Goal: Information Seeking & Learning: Find specific fact

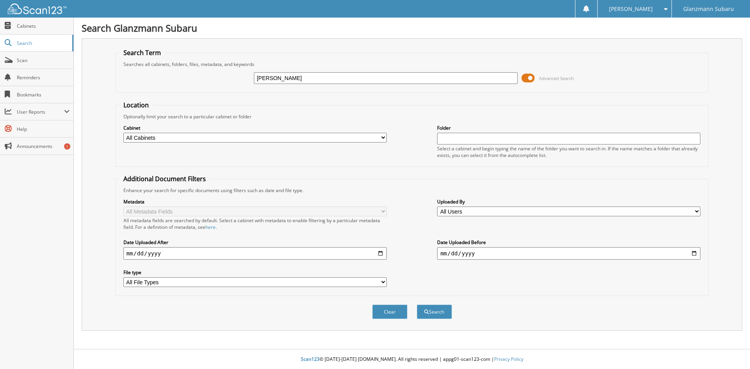
type input "[PERSON_NAME]"
click at [417, 305] on button "Search" at bounding box center [434, 312] width 35 height 14
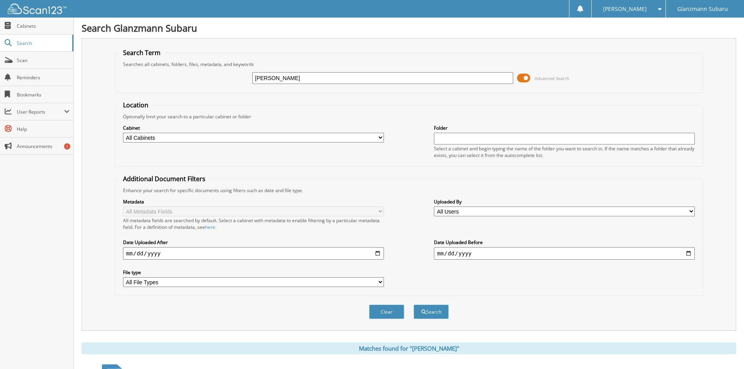
click at [250, 144] on div "Cabinet All Cabinets 8300 Accounts Payable Bank Deposits Dealer Trades Down Dea…" at bounding box center [409, 141] width 580 height 43
click at [250, 139] on select "All Cabinets 8300 Accounts Payable Bank Deposits Dealer Trades Down Deals New S…" at bounding box center [253, 138] width 261 height 10
drag, startPoint x: 424, startPoint y: 106, endPoint x: 430, endPoint y: 110, distance: 7.2
click at [424, 106] on fieldset "Location Optionally limit your search to a particular cabinet or folder Cabinet…" at bounding box center [409, 134] width 588 height 66
click at [456, 214] on select "All Users acacia fleming Alex Diaczenko Amy Stribling Andrew Jones Aneta Demady…" at bounding box center [564, 212] width 261 height 10
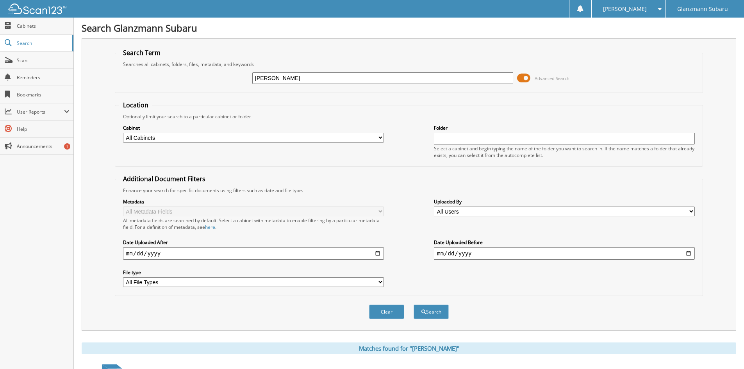
click at [416, 161] on div "Cabinet All Cabinets 8300 Accounts Payable Bank Deposits Dealer Trades Down Dea…" at bounding box center [409, 141] width 580 height 43
click at [182, 275] on label "File type" at bounding box center [253, 272] width 261 height 7
click at [182, 277] on select "All File Types CSV DOC DOCX JPG PDF PNG TXT" at bounding box center [253, 282] width 261 height 10
click at [183, 280] on select "All File Types CSV DOC DOCX JPG PDF PNG TXT" at bounding box center [253, 282] width 261 height 10
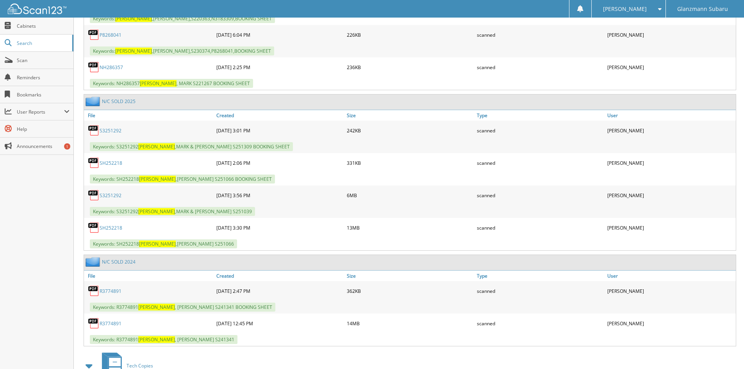
scroll to position [2500, 0]
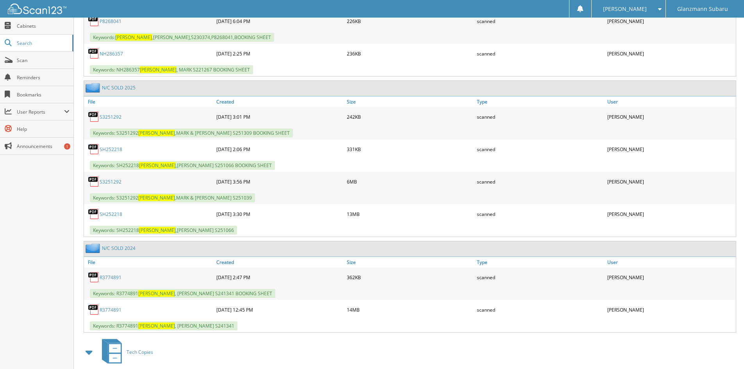
click at [109, 217] on link "SH252218" at bounding box center [111, 214] width 23 height 7
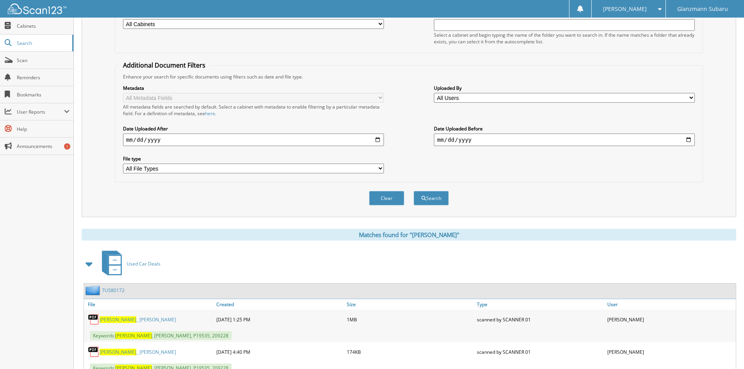
scroll to position [0, 0]
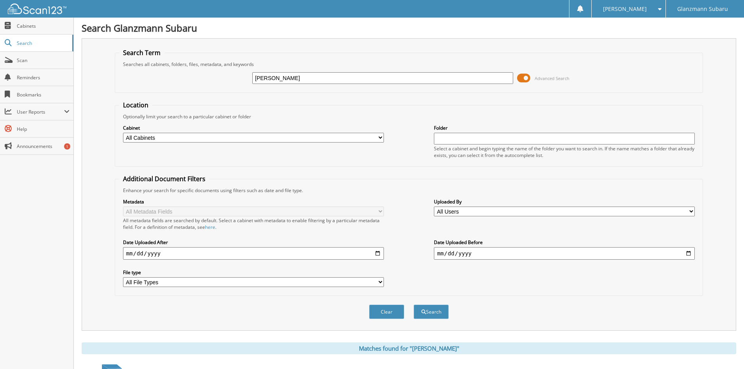
drag, startPoint x: 358, startPoint y: 77, endPoint x: 156, endPoint y: 81, distance: 202.0
click at [156, 81] on div "DOUGHERTY Advanced Search" at bounding box center [409, 78] width 580 height 21
type input "SAGER"
click at [414, 305] on button "Search" at bounding box center [431, 312] width 35 height 14
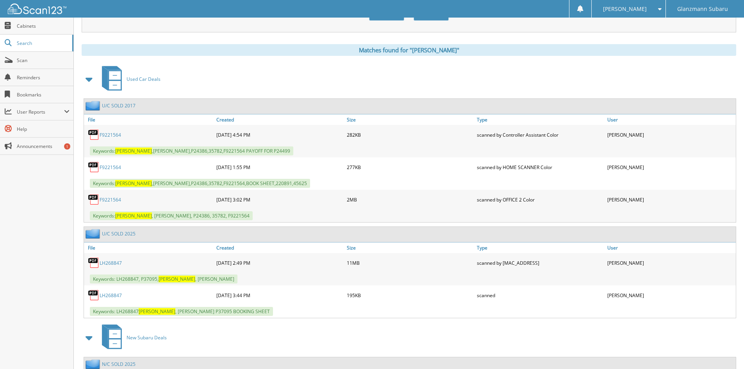
scroll to position [312, 0]
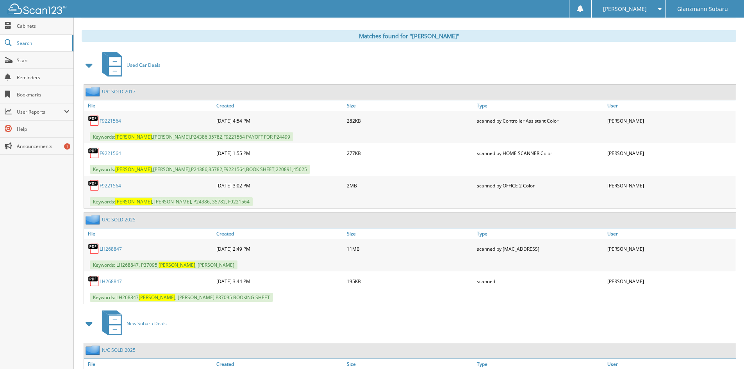
click at [112, 246] on link "LH268847" at bounding box center [111, 249] width 22 height 7
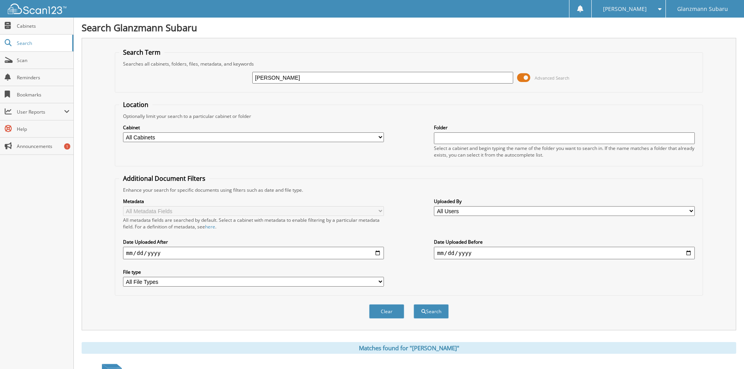
scroll to position [0, 0]
click at [309, 82] on input "SAGER" at bounding box center [382, 78] width 261 height 12
click at [309, 81] on input "SAGER" at bounding box center [382, 78] width 261 height 12
type input "FERRAND"
click at [414, 305] on button "Search" at bounding box center [431, 312] width 35 height 14
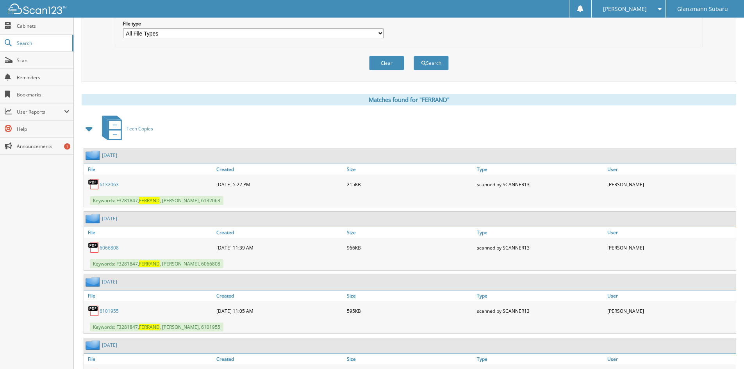
scroll to position [234, 0]
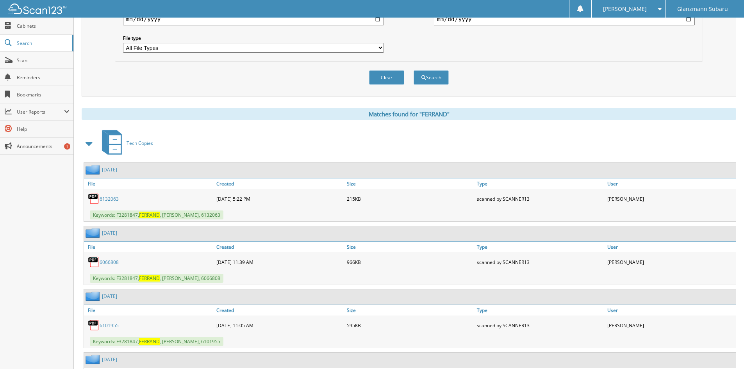
click at [90, 146] on span at bounding box center [89, 143] width 11 height 14
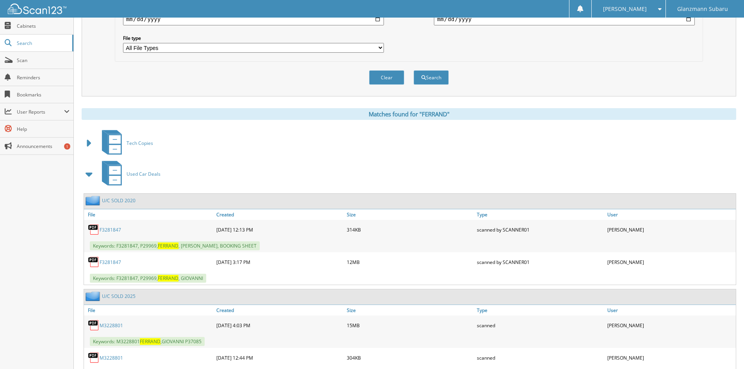
click at [118, 263] on link "F3281847" at bounding box center [110, 262] width 21 height 7
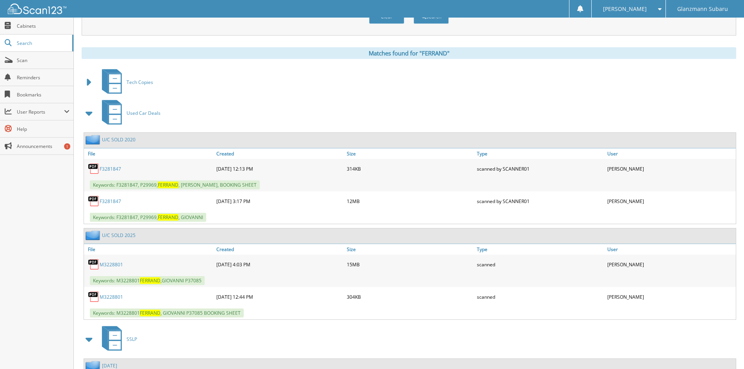
scroll to position [312, 0]
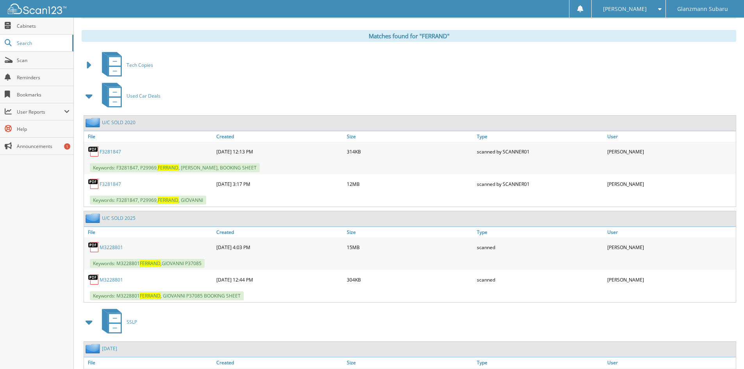
click at [111, 249] on link "M3228801" at bounding box center [111, 247] width 23 height 7
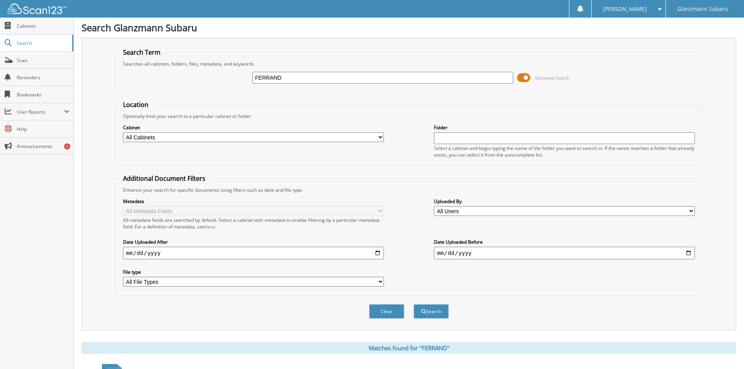
scroll to position [0, 0]
click at [327, 80] on input "FERRAND" at bounding box center [382, 78] width 261 height 12
type input "DIPALMA"
click at [414, 305] on button "Search" at bounding box center [431, 312] width 35 height 14
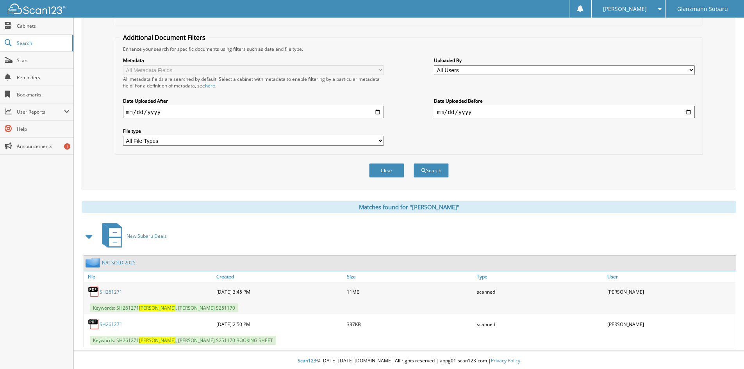
scroll to position [143, 0]
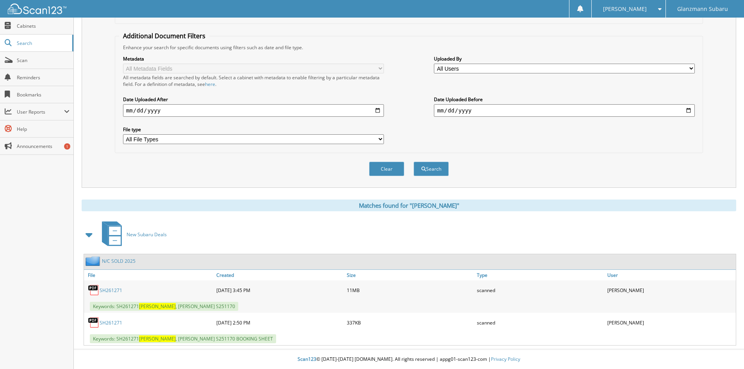
click at [109, 289] on link "SH261271" at bounding box center [111, 290] width 23 height 7
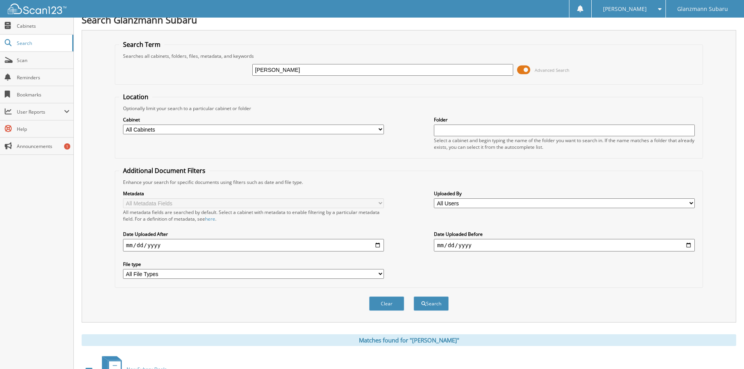
scroll to position [0, 0]
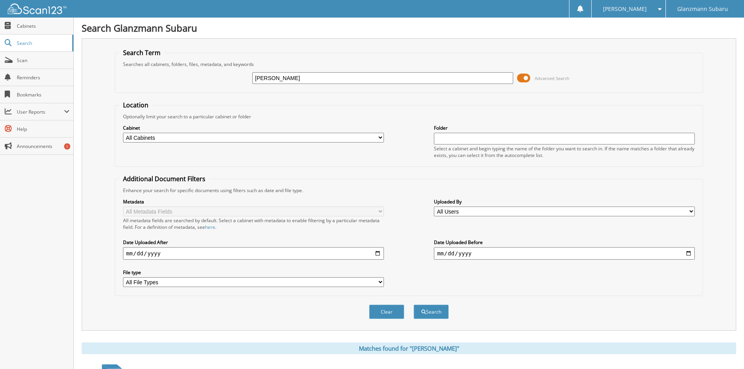
click at [309, 80] on input "[PERSON_NAME]" at bounding box center [382, 78] width 261 height 12
click at [308, 80] on input "[PERSON_NAME]" at bounding box center [382, 78] width 261 height 12
type input "[PERSON_NAME]"
click at [414, 305] on button "Search" at bounding box center [431, 312] width 35 height 14
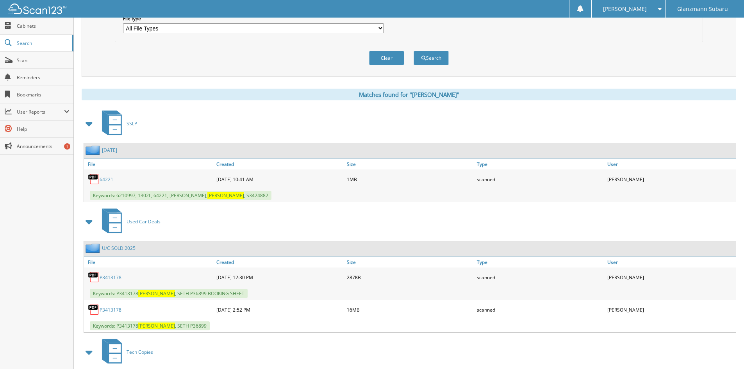
scroll to position [273, 0]
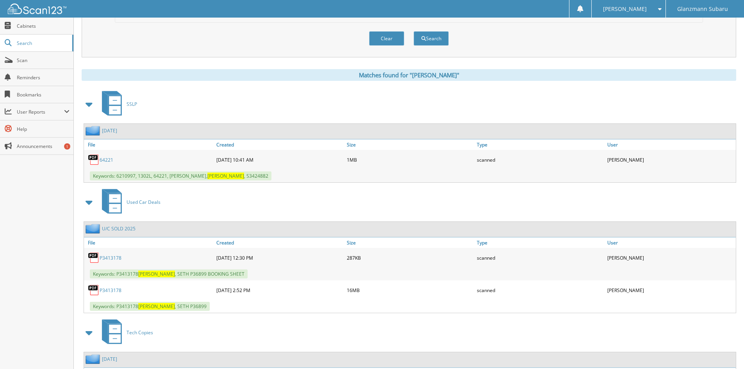
click at [110, 290] on link "P3413178" at bounding box center [111, 290] width 22 height 7
click at [29, 62] on span "Scan" at bounding box center [43, 60] width 53 height 7
